Goal: Use online tool/utility: Utilize a website feature to perform a specific function

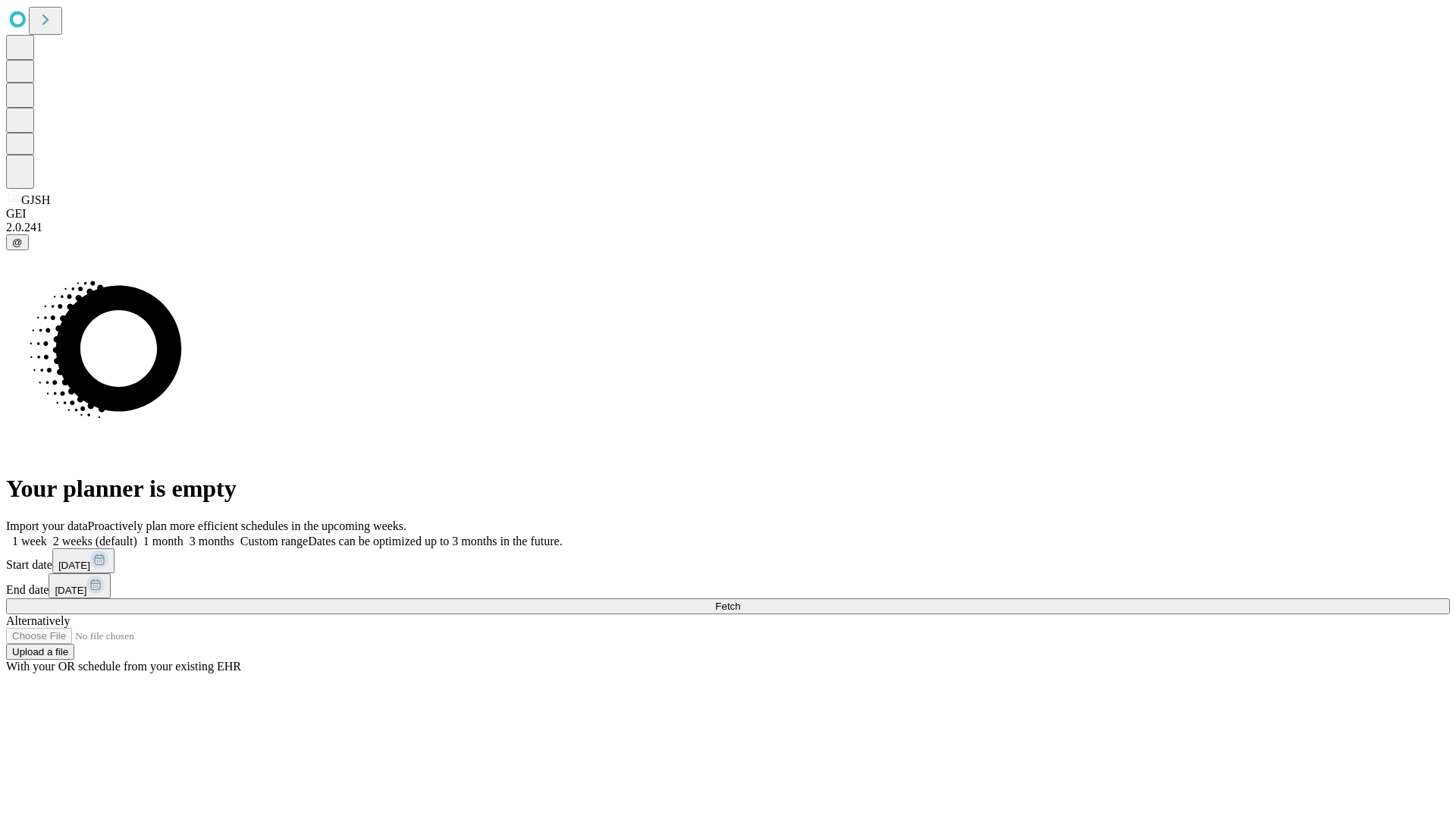
click at [740, 600] on span "Fetch" at bounding box center [728, 606] width 25 height 12
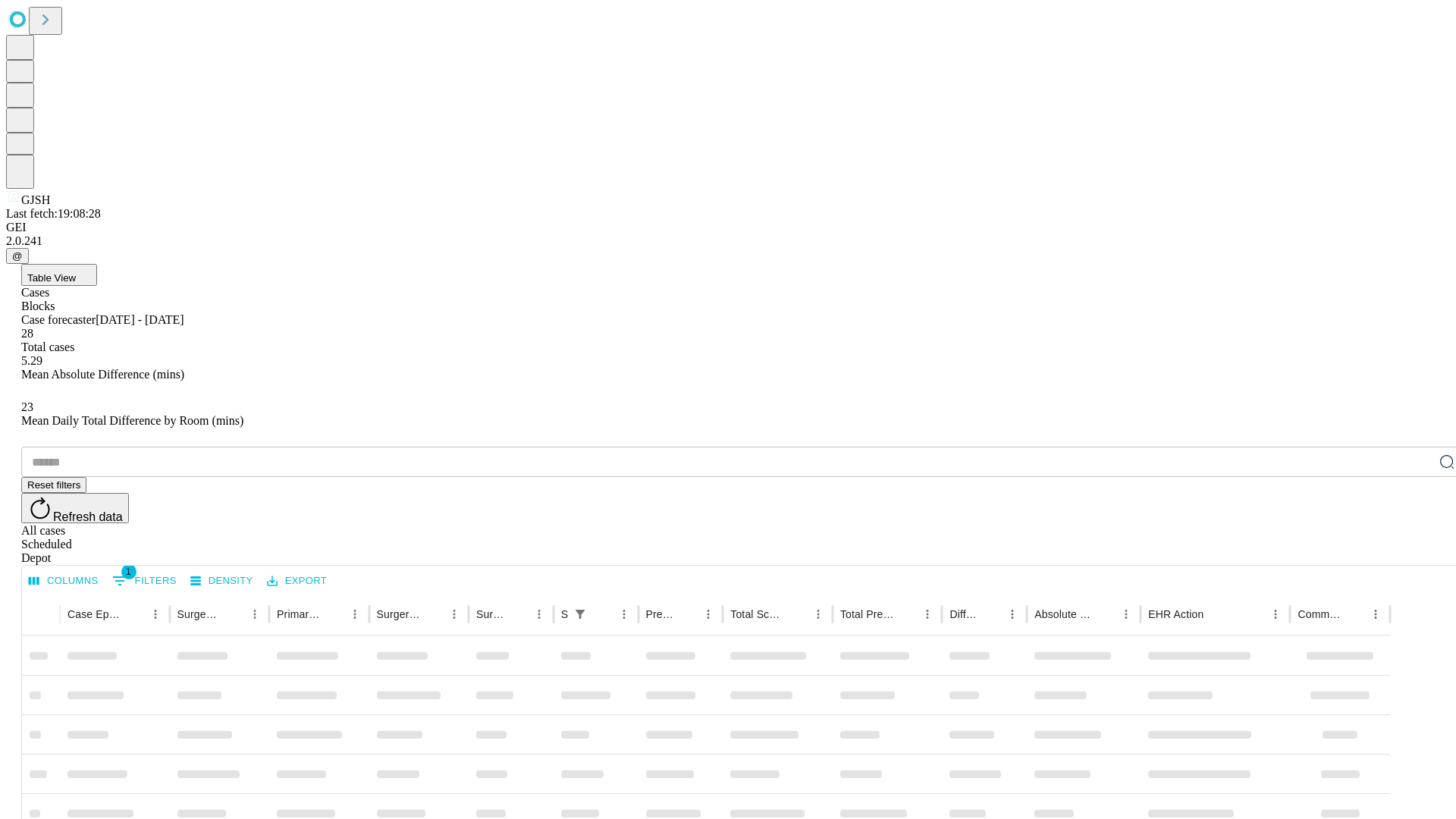
click at [76, 272] on span "Table View" at bounding box center [52, 278] width 49 height 12
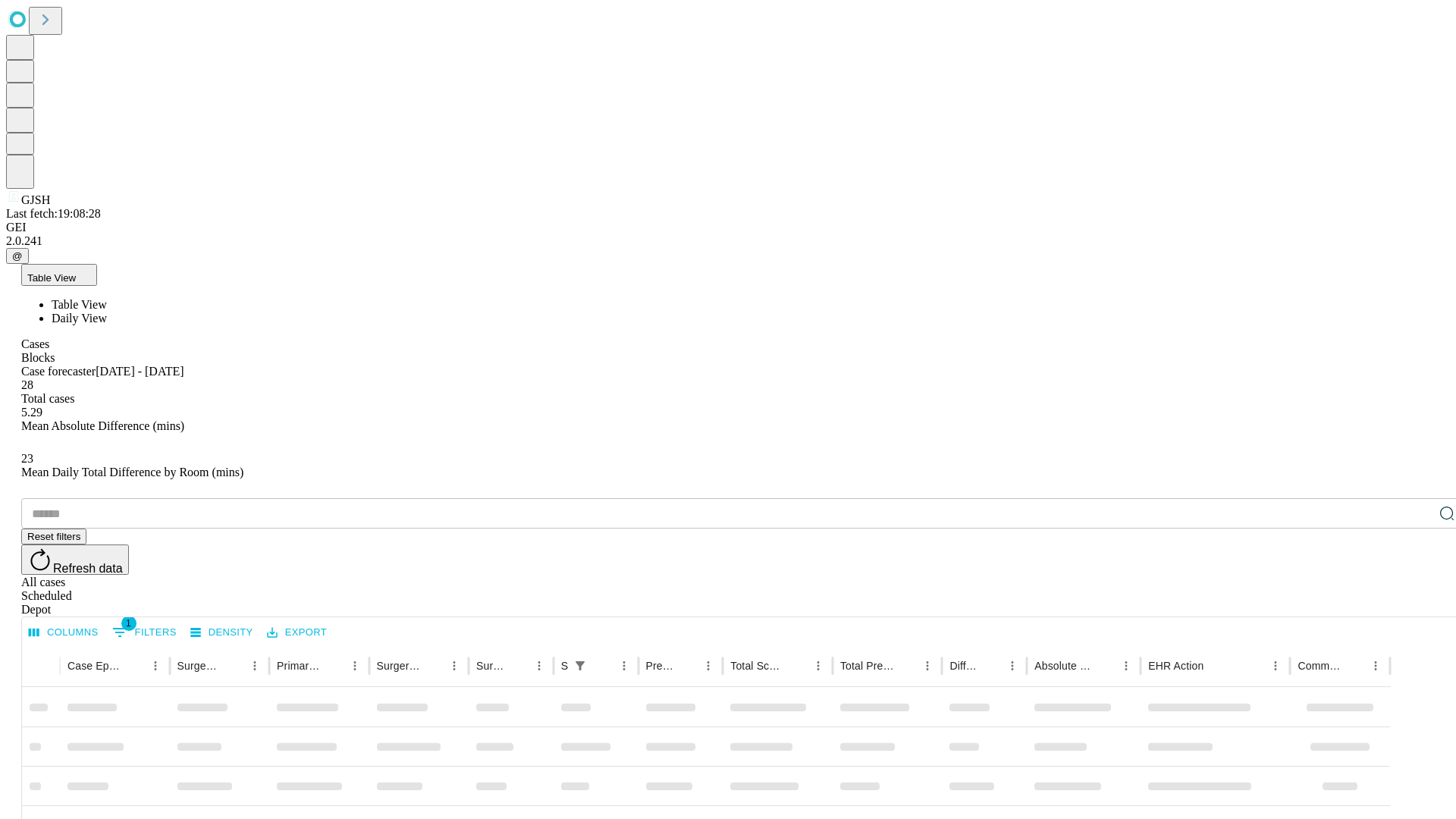
click at [107, 311] on span "Daily View" at bounding box center [79, 317] width 56 height 13
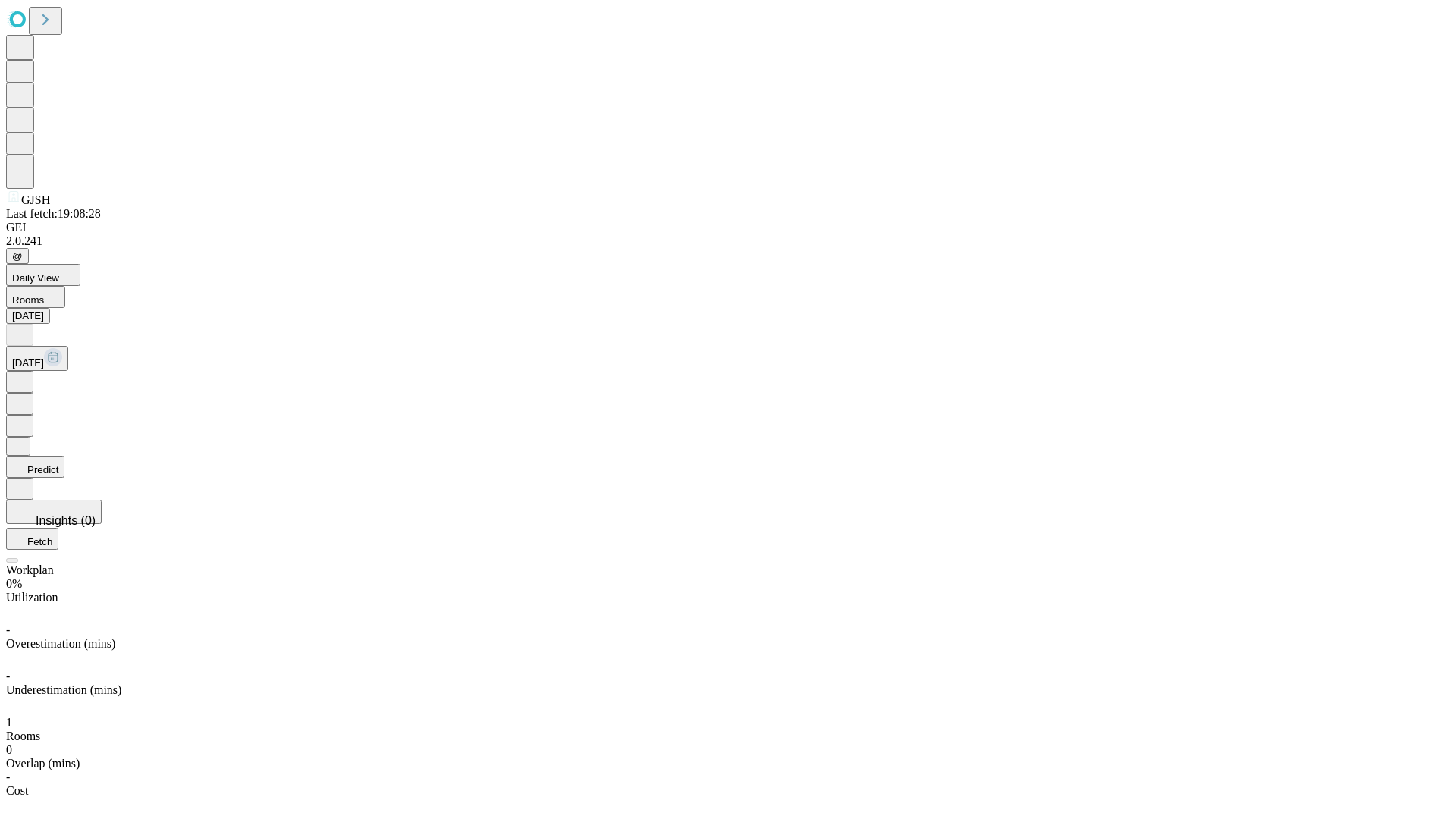
click at [64, 456] on button "Predict" at bounding box center [35, 467] width 59 height 22
